Goal: Transaction & Acquisition: Purchase product/service

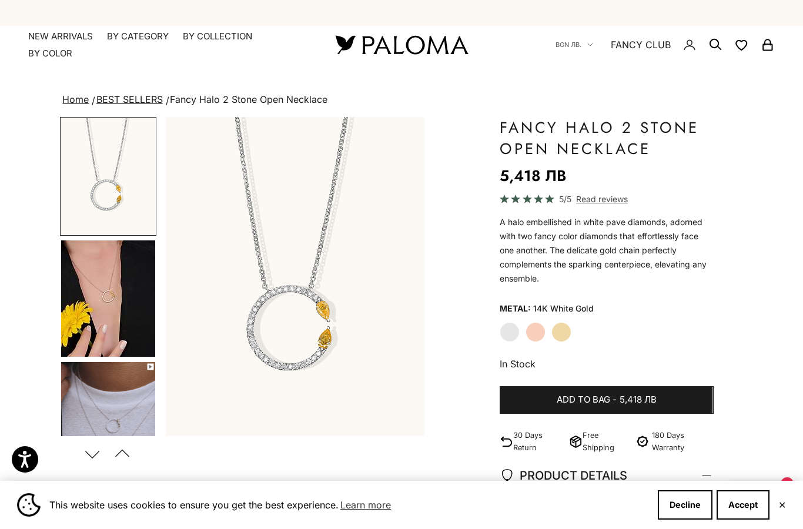
click at [436, 47] on img at bounding box center [401, 44] width 141 height 25
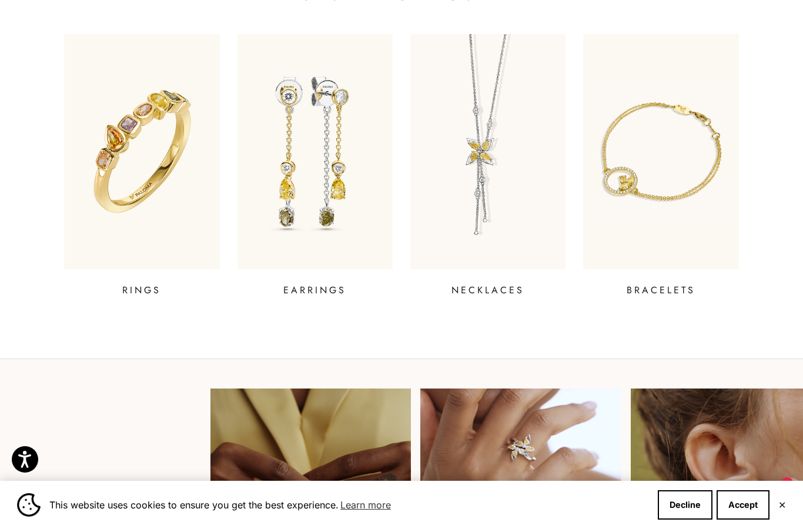
scroll to position [432, 0]
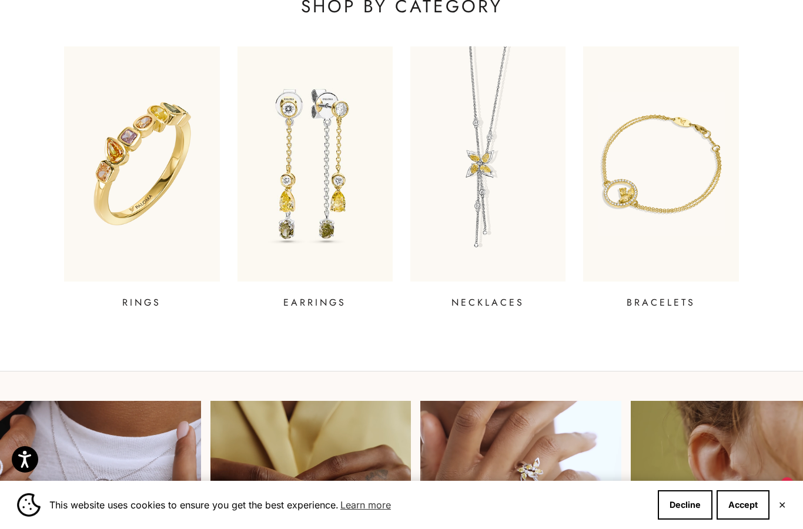
click at [672, 219] on img at bounding box center [660, 163] width 155 height 235
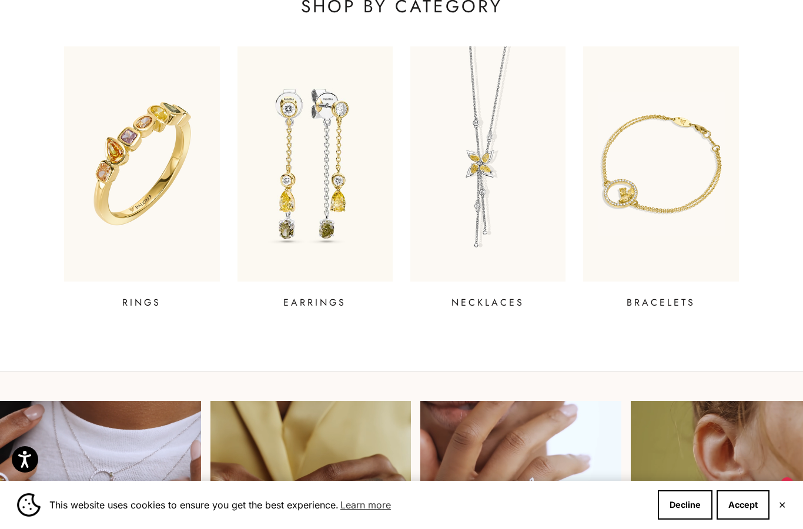
scroll to position [479, 0]
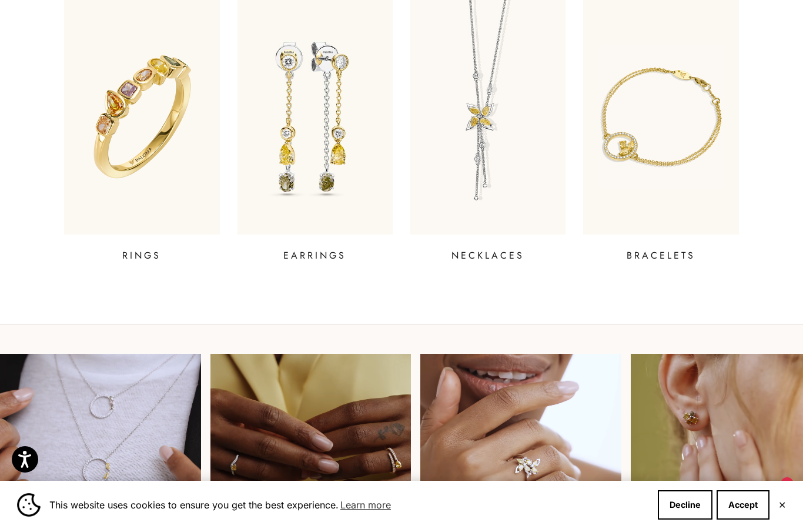
click at [158, 148] on img at bounding box center [141, 116] width 155 height 235
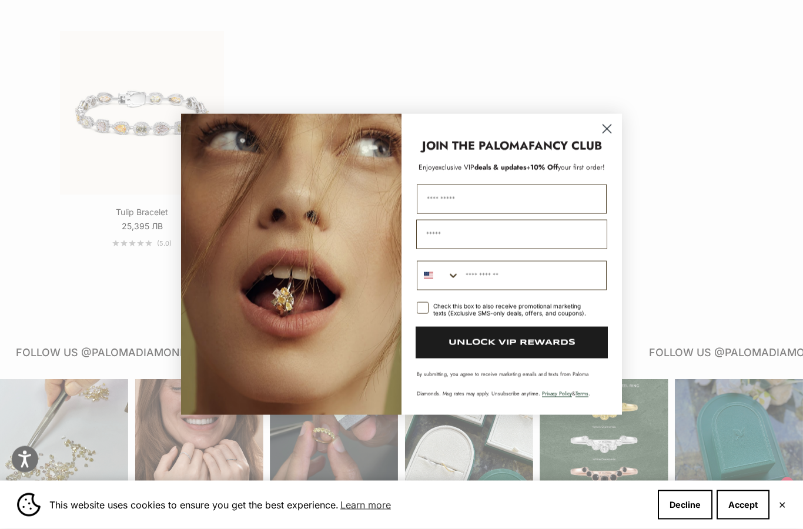
scroll to position [939, 0]
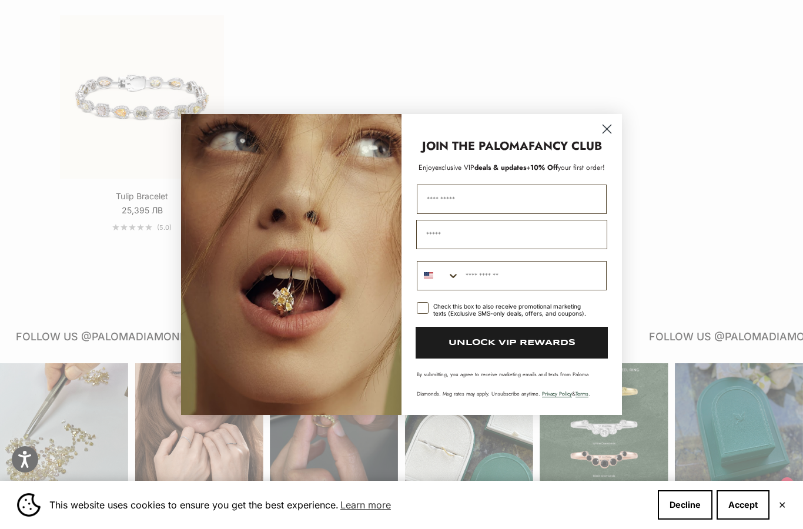
click at [607, 139] on circle "Close dialog" at bounding box center [606, 128] width 19 height 19
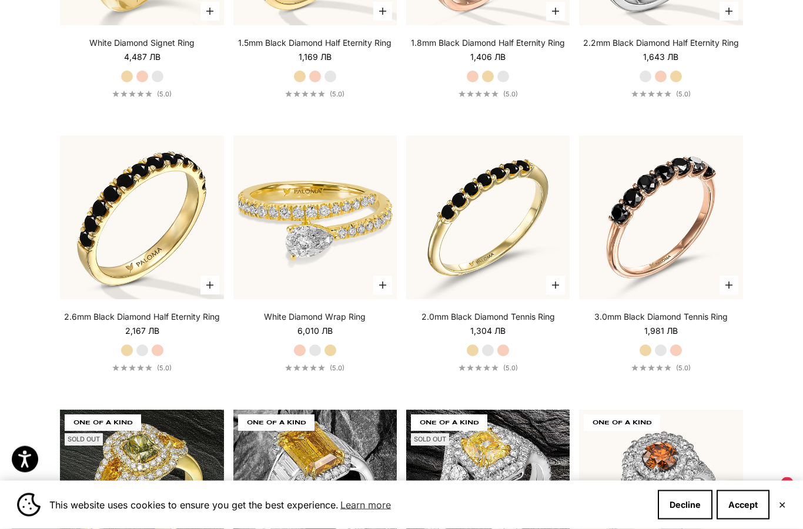
scroll to position [4132, 0]
click at [359, 263] on img at bounding box center [315, 218] width 180 height 180
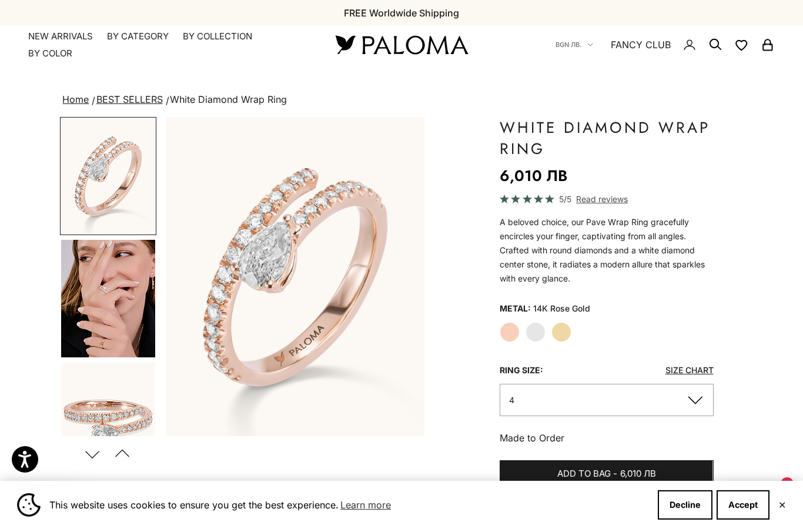
click at [114, 284] on img "Go to item 5" at bounding box center [108, 299] width 94 height 118
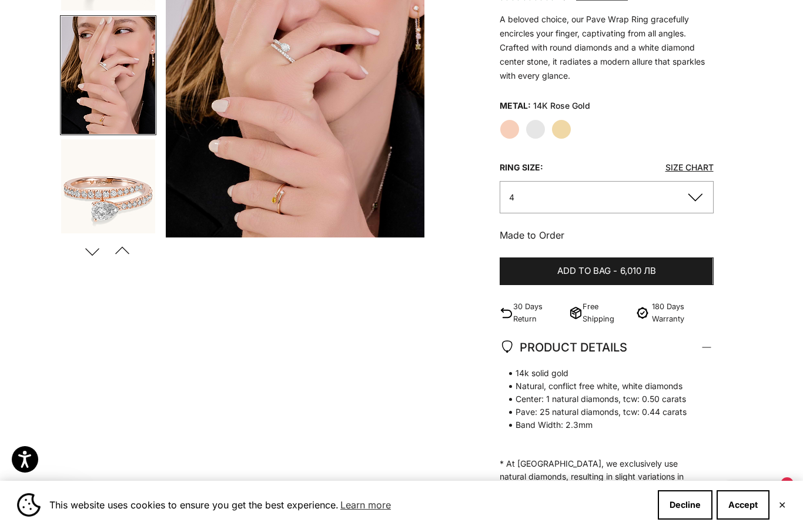
scroll to position [218, 0]
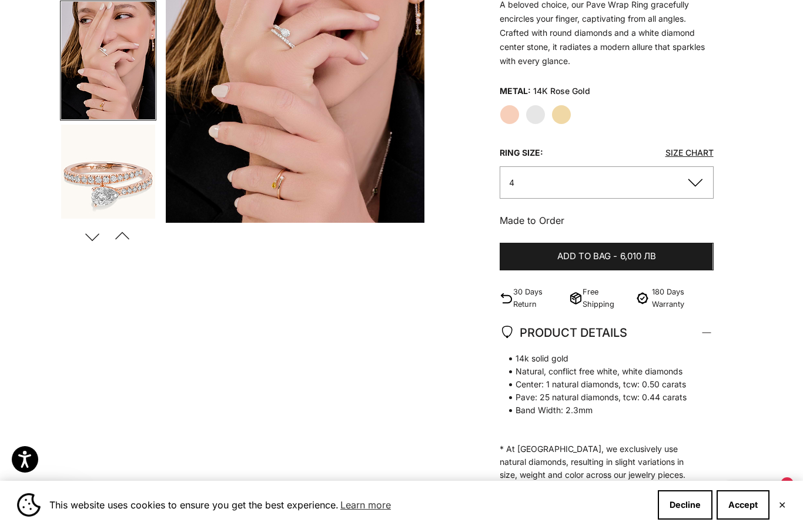
click at [122, 183] on img "Go to item 6" at bounding box center [108, 183] width 94 height 116
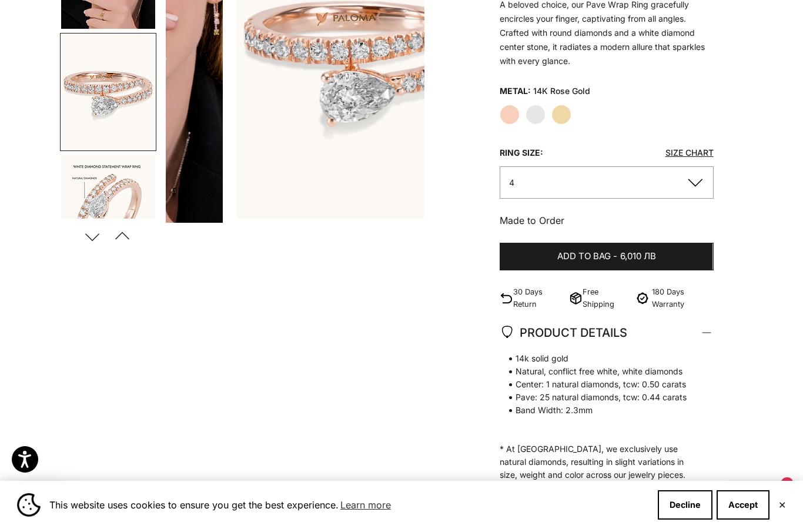
scroll to position [143, 0]
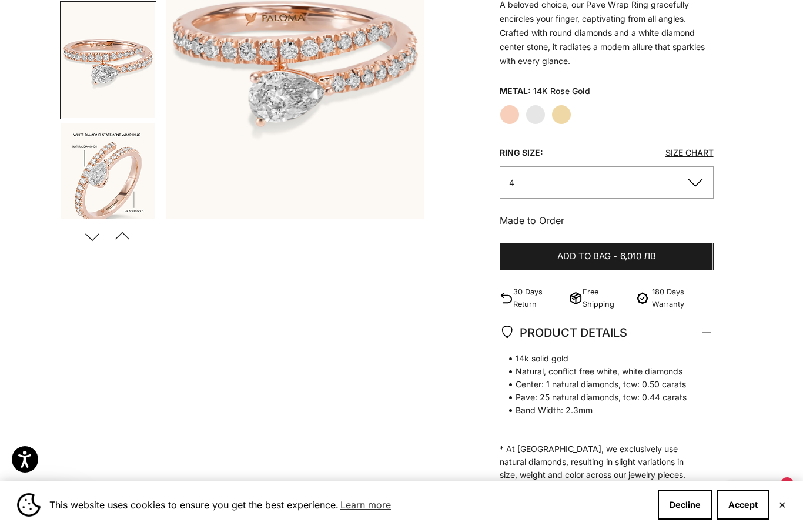
click at [95, 236] on button "Next" at bounding box center [92, 236] width 26 height 27
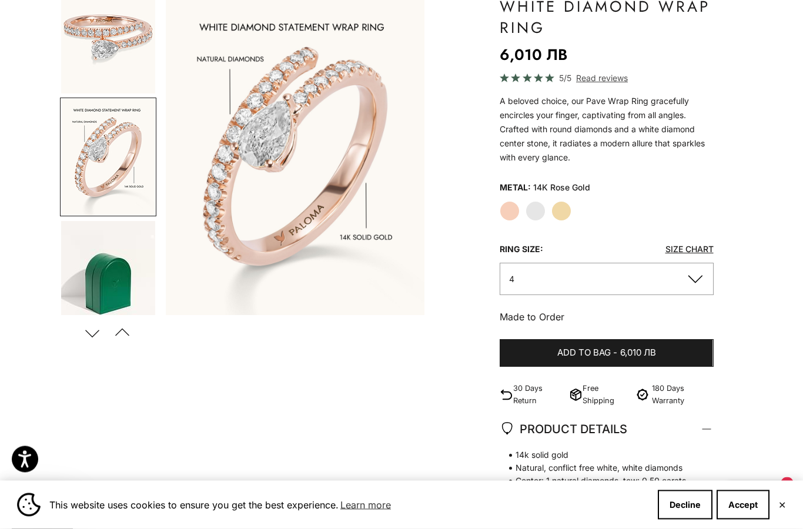
scroll to position [121, 0]
click at [128, 242] on img "Go to item 11" at bounding box center [108, 279] width 94 height 116
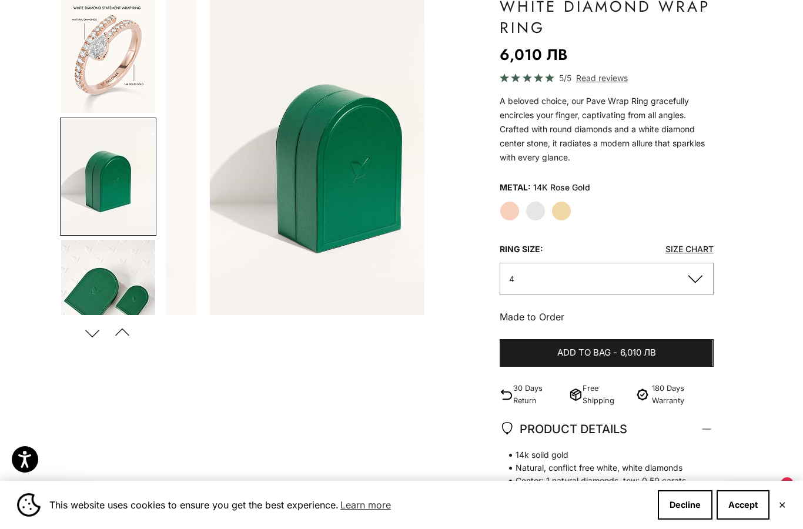
scroll to position [386, 0]
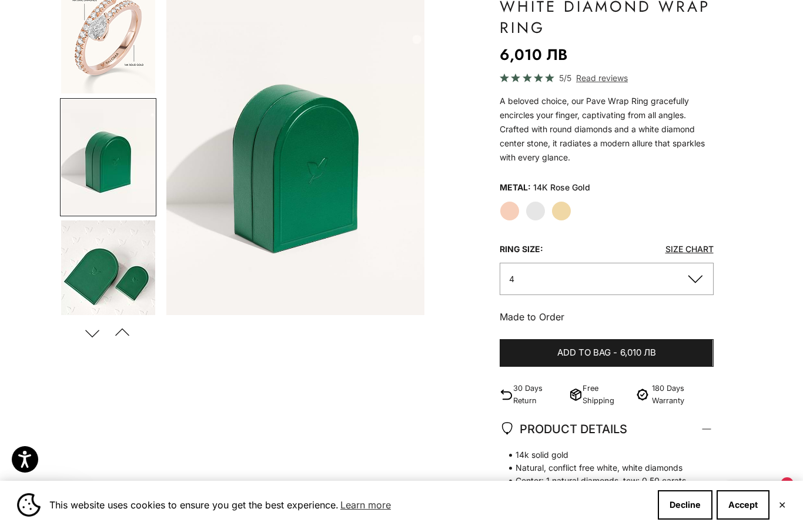
click at [118, 252] on img "Go to item 12" at bounding box center [108, 279] width 94 height 116
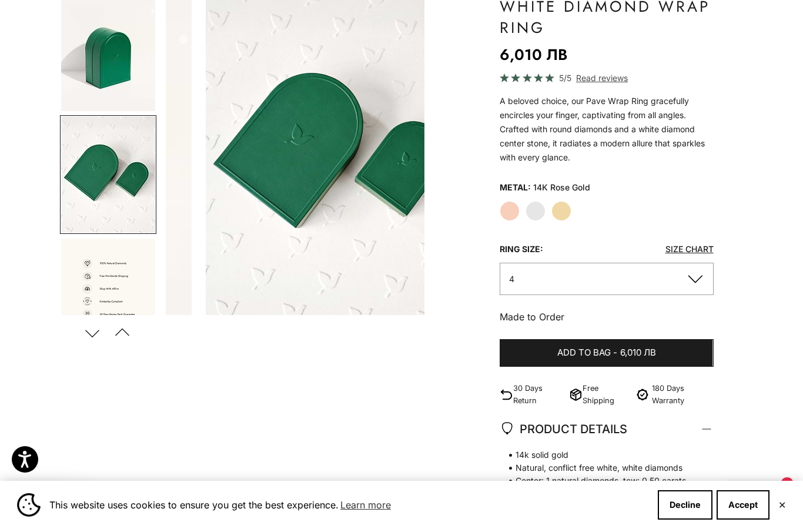
scroll to position [0, 1364]
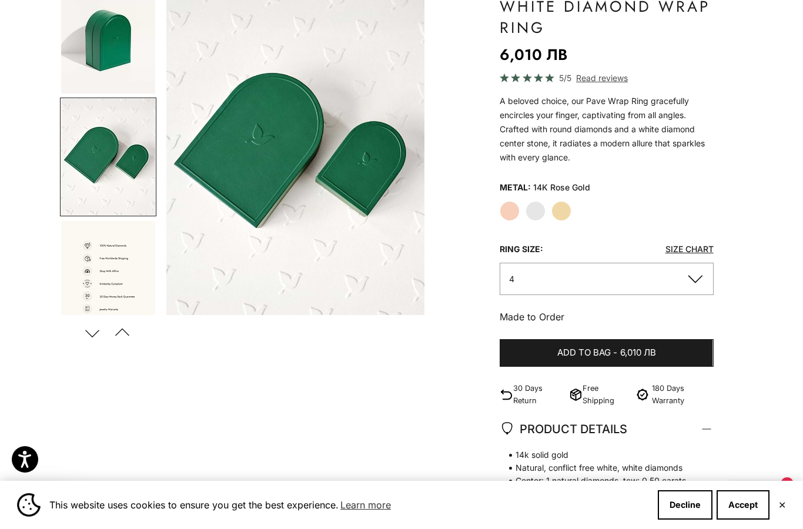
click at [111, 265] on img "Go to item 13" at bounding box center [108, 279] width 94 height 116
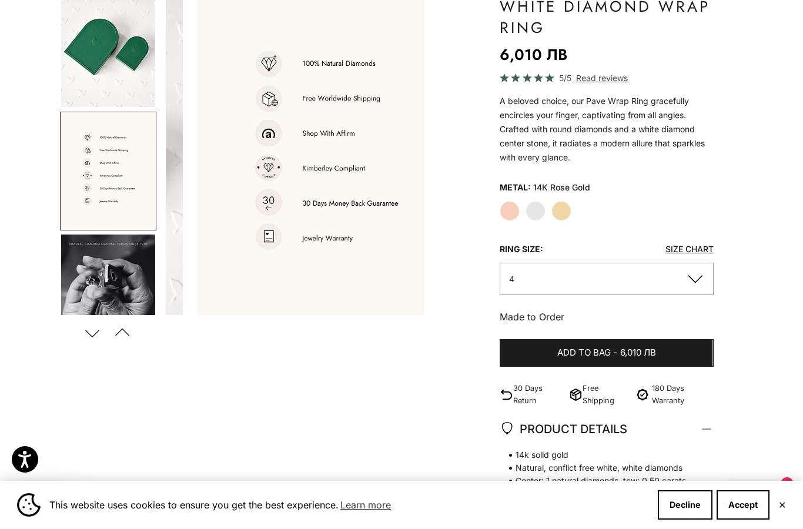
scroll to position [0, 1637]
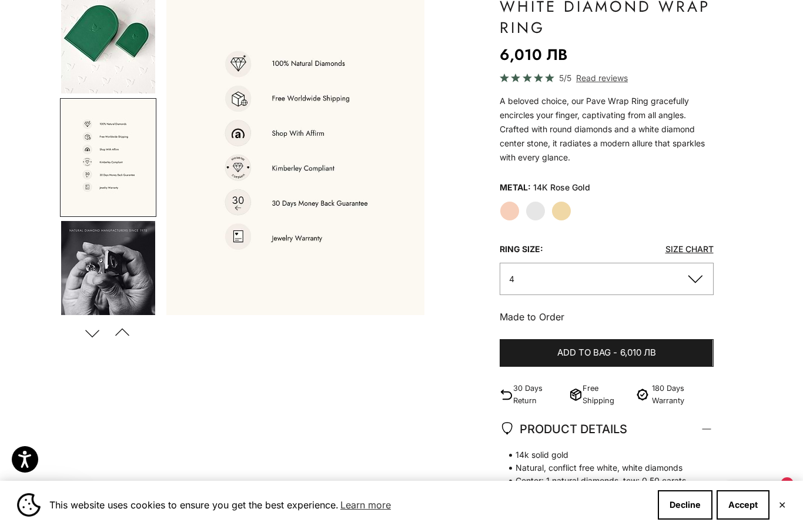
click at [117, 247] on img "Go to item 14" at bounding box center [108, 279] width 94 height 116
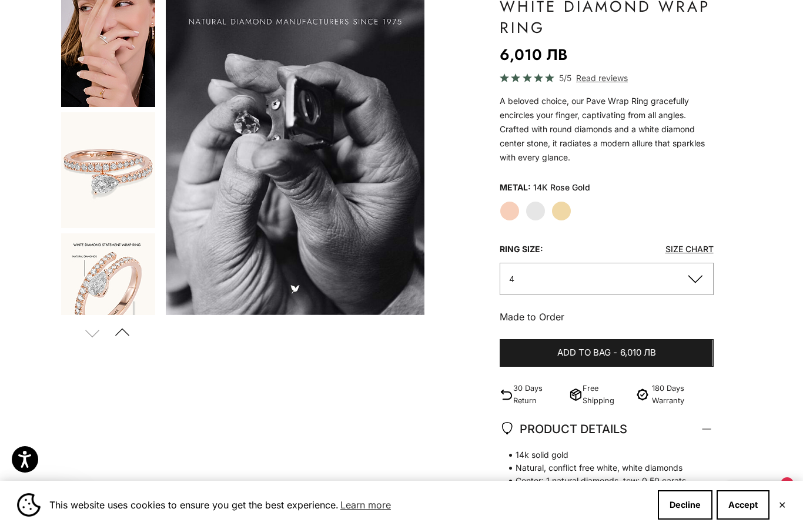
click at [148, 180] on img "Go to item 6" at bounding box center [108, 170] width 94 height 116
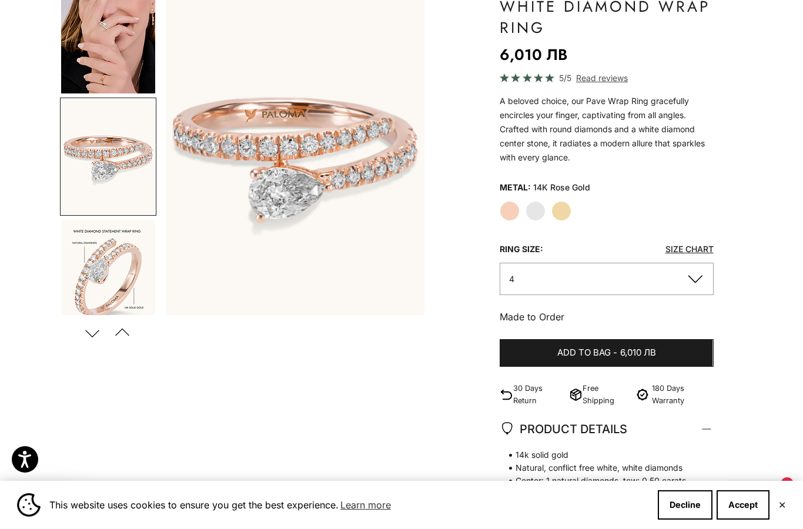
click at [563, 203] on label "Yellow Gold" at bounding box center [562, 211] width 20 height 20
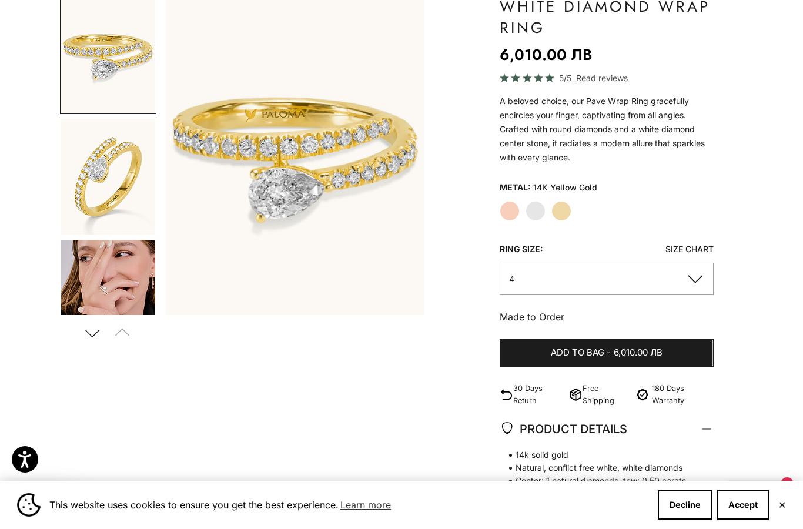
click at [118, 273] on img "Go to item 5" at bounding box center [108, 299] width 94 height 118
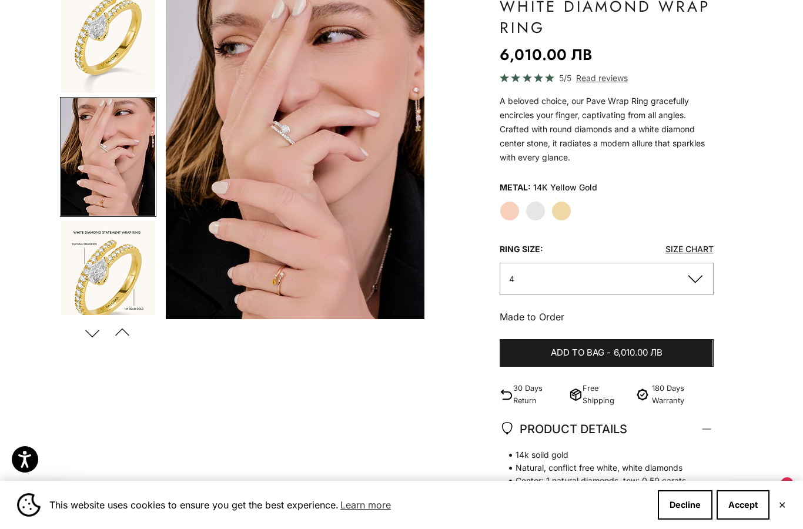
click at [115, 256] on img "Go to item 8" at bounding box center [108, 279] width 94 height 116
